Goal: Information Seeking & Learning: Learn about a topic

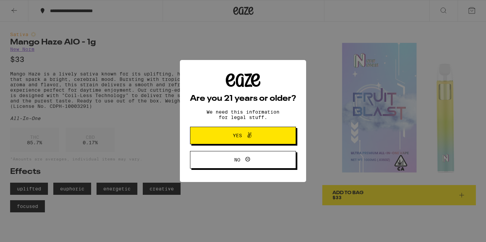
click at [233, 49] on div "Are you 21 years or older? We need this information for legal stuff. Yes No" at bounding box center [243, 121] width 486 height 242
click at [244, 138] on span at bounding box center [247, 135] width 11 height 9
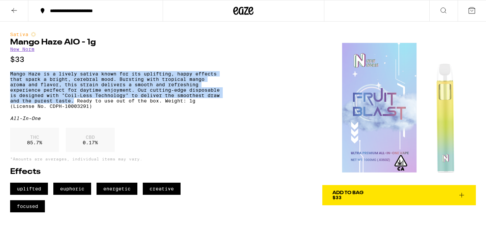
drag, startPoint x: 119, startPoint y: 108, endPoint x: 5, endPoint y: 76, distance: 118.2
click at [5, 76] on div "Sativa Mango Haze AIO - 1g New Norm $33 Mango Haze is a lively sativa known for…" at bounding box center [243, 117] width 486 height 191
copy p "Mango Haze is a lively sativa known for its uplifting, happy effects that spark…"
